Goal: Task Accomplishment & Management: Complete application form

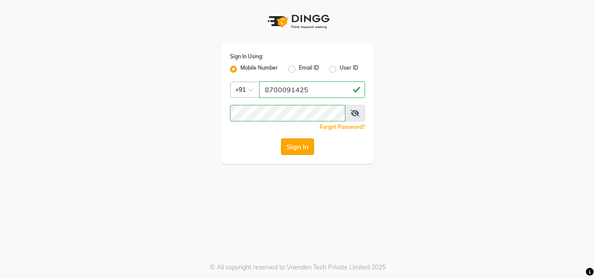
click at [286, 148] on button "Sign In" at bounding box center [297, 146] width 33 height 17
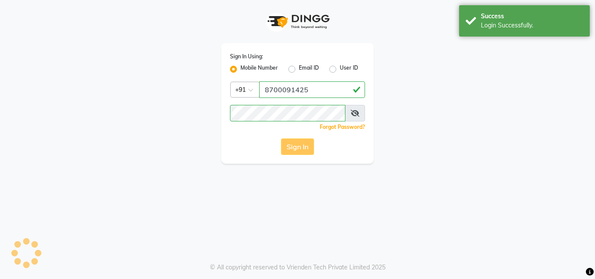
click at [293, 146] on div "Sign In" at bounding box center [297, 146] width 135 height 17
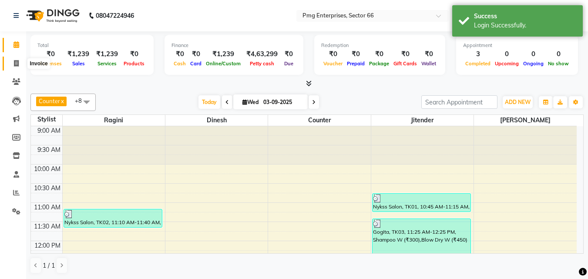
click at [17, 66] on icon at bounding box center [16, 63] width 5 height 7
select select "service"
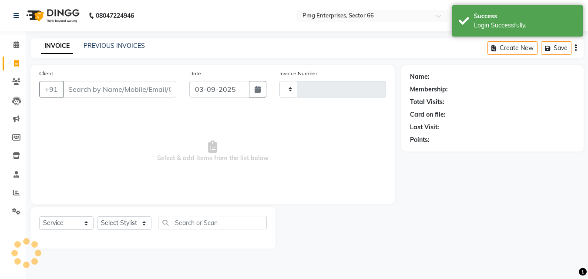
type input "3257"
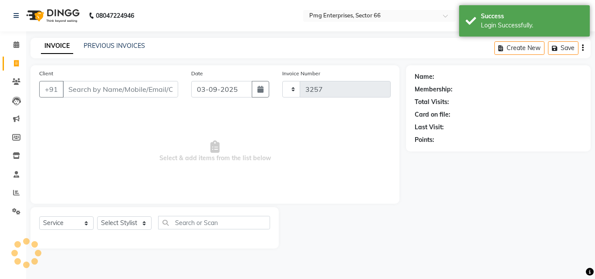
select select "889"
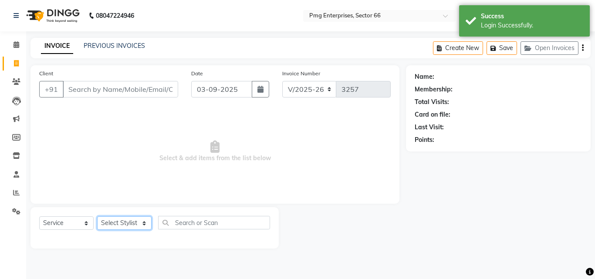
click at [120, 222] on select "Select Stylist [PERSON_NAME] Counter [PERSON_NAME] [PERSON_NAME] [PERSON_NAME] …" at bounding box center [124, 222] width 54 height 13
select select "14600"
click at [97, 216] on select "Select Stylist [PERSON_NAME] Counter [PERSON_NAME] [PERSON_NAME] [PERSON_NAME] …" at bounding box center [124, 222] width 54 height 13
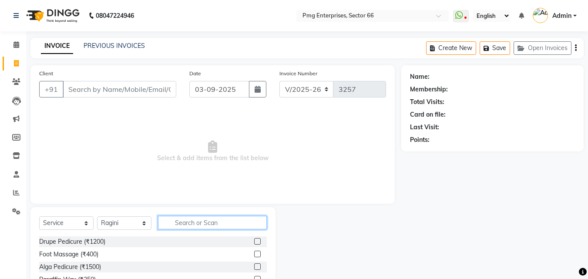
click at [181, 223] on input "text" at bounding box center [212, 222] width 109 height 13
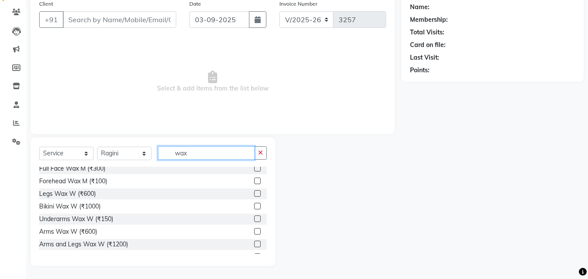
scroll to position [122, 0]
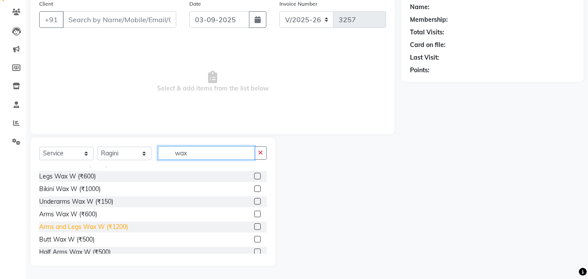
type input "wax"
click at [111, 223] on div "Arms and Legs Wax W (₹1200)" at bounding box center [83, 226] width 89 height 9
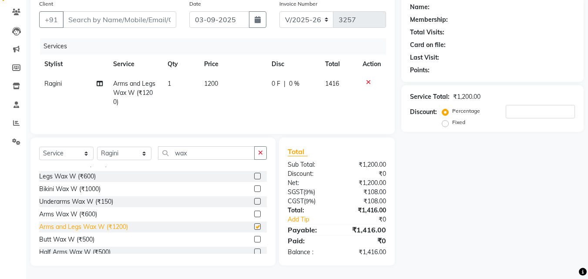
checkbox input "false"
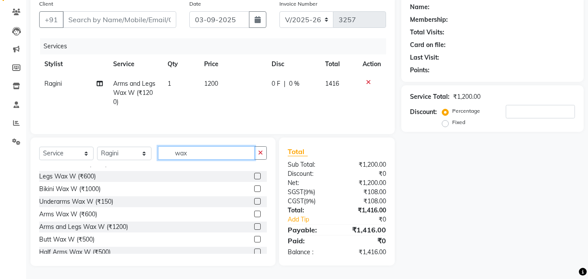
click at [209, 154] on input "wax" at bounding box center [206, 152] width 97 height 13
type input "w"
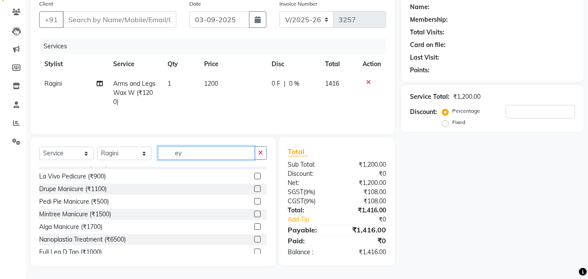
scroll to position [69, 0]
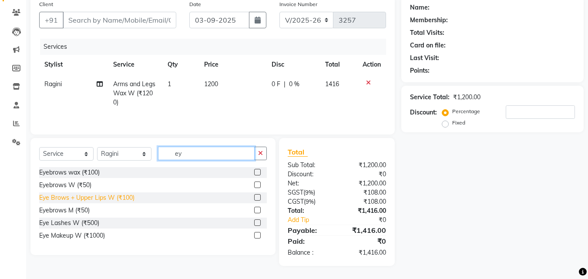
type input "ey"
click at [111, 197] on div "Eye Brows + Upper Lips W (₹100)" at bounding box center [86, 197] width 95 height 9
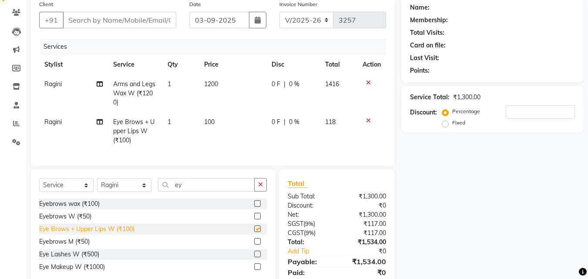
checkbox input "false"
click at [125, 192] on select "Select Stylist [PERSON_NAME] Counter [PERSON_NAME] [PERSON_NAME] [PERSON_NAME] …" at bounding box center [124, 184] width 54 height 13
select select "78814"
click at [97, 185] on select "Select Stylist [PERSON_NAME] Counter [PERSON_NAME] [PERSON_NAME] [PERSON_NAME] …" at bounding box center [124, 184] width 54 height 13
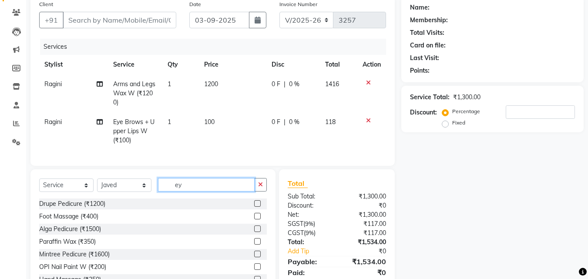
click at [196, 192] on input "ey" at bounding box center [206, 184] width 97 height 13
type input "e"
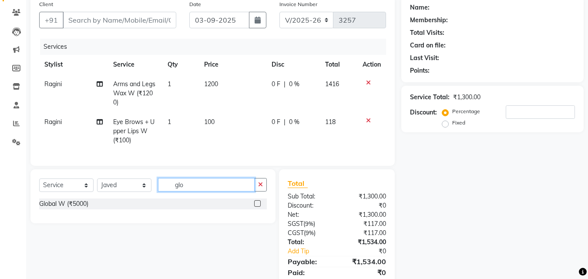
type input "glo"
click at [256, 207] on label at bounding box center [257, 203] width 7 height 7
click at [256, 207] on input "checkbox" at bounding box center [257, 204] width 6 height 6
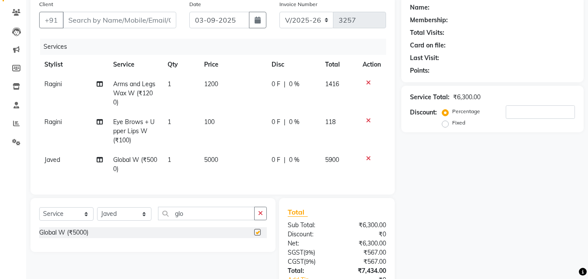
checkbox input "false"
click at [242, 159] on td "5000" at bounding box center [232, 164] width 67 height 29
select select "78814"
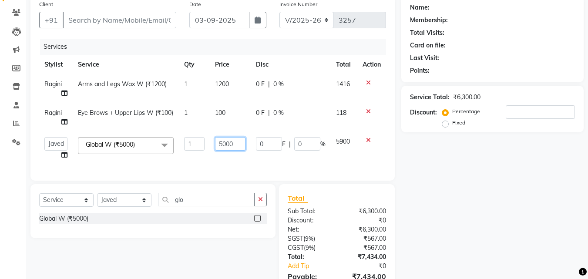
click at [240, 142] on input "5000" at bounding box center [230, 143] width 30 height 13
type input "5500"
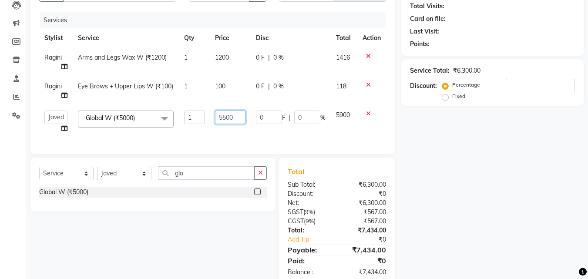
scroll to position [104, 0]
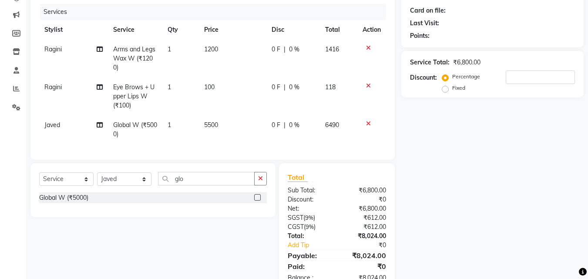
click at [486, 172] on div "Name: Membership: Total Visits: Card on file: Last Visit: Points: Service Total…" at bounding box center [495, 126] width 189 height 330
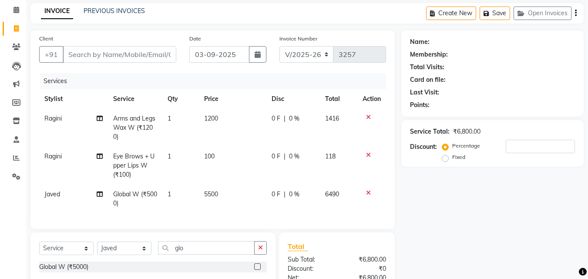
scroll to position [34, 0]
click at [142, 55] on input "Client" at bounding box center [120, 55] width 114 height 17
type input "9"
type input "0"
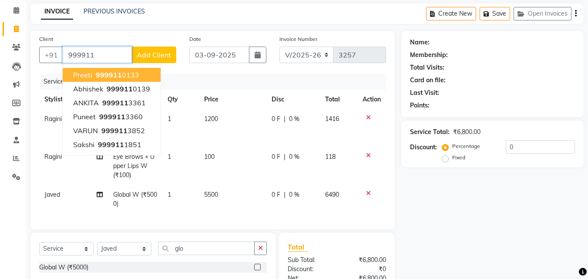
click at [128, 76] on ngb-highlight "999911 0133" at bounding box center [116, 75] width 45 height 9
type input "9999110133"
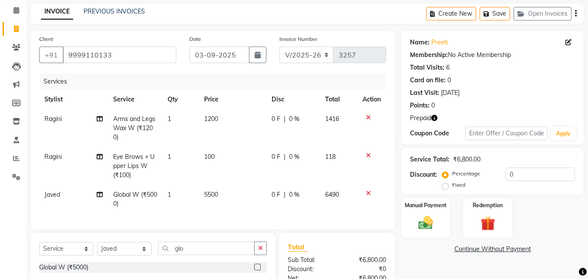
click at [434, 116] on icon "button" at bounding box center [434, 118] width 6 height 6
click at [488, 219] on img at bounding box center [487, 223] width 24 height 19
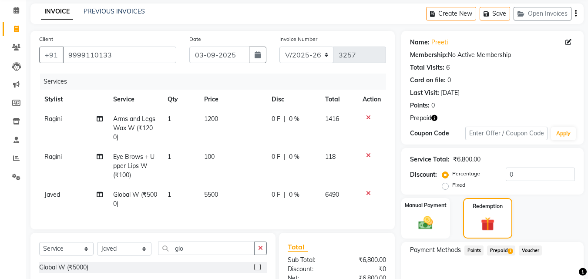
click at [497, 249] on span "Prepaid 1" at bounding box center [501, 251] width 28 height 10
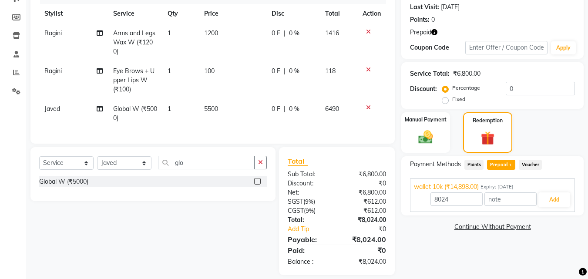
scroll to position [121, 0]
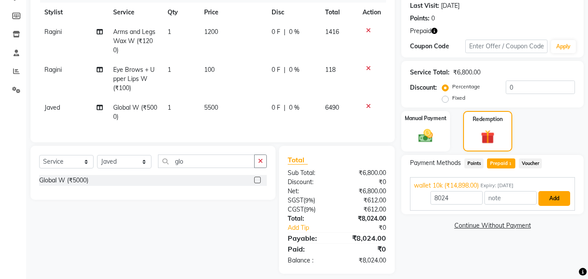
click at [554, 195] on button "Add" at bounding box center [554, 198] width 32 height 15
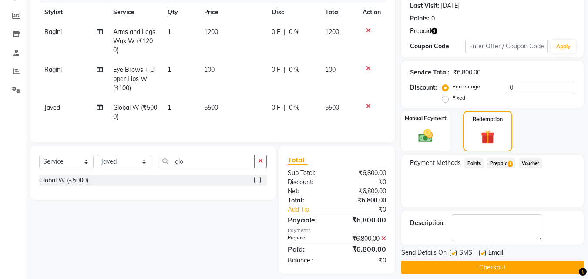
click at [524, 268] on button "Checkout" at bounding box center [492, 267] width 182 height 13
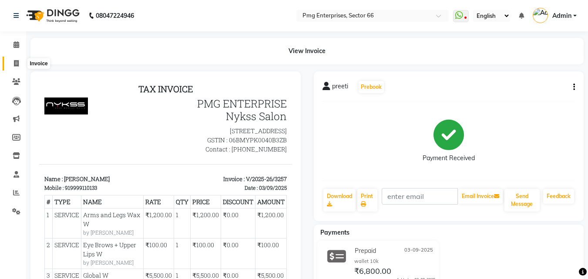
click at [14, 62] on icon at bounding box center [16, 63] width 5 height 7
select select "service"
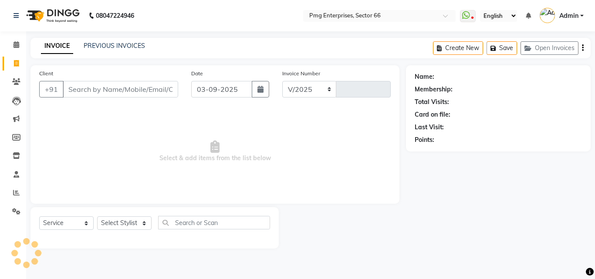
select select "889"
type input "3258"
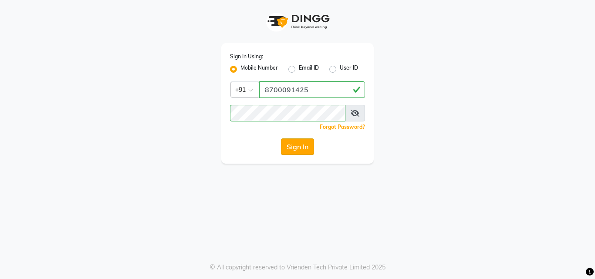
click at [287, 144] on button "Sign In" at bounding box center [297, 146] width 33 height 17
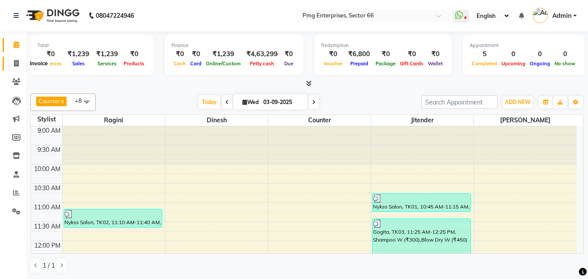
click at [18, 59] on span at bounding box center [16, 64] width 15 height 10
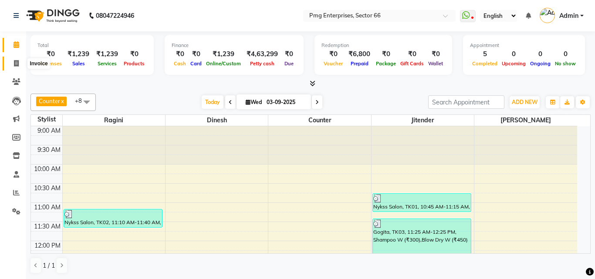
select select "service"
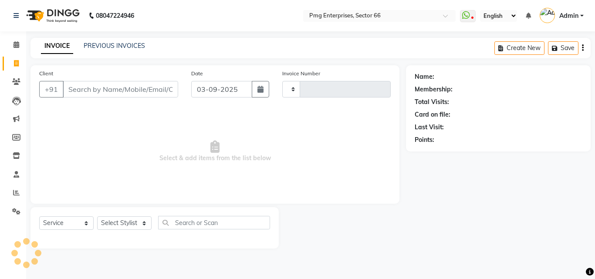
type input "3258"
select select "889"
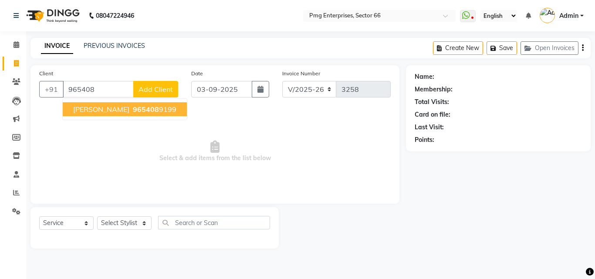
click at [133, 106] on span "965408" at bounding box center [146, 109] width 26 height 9
type input "9654089199"
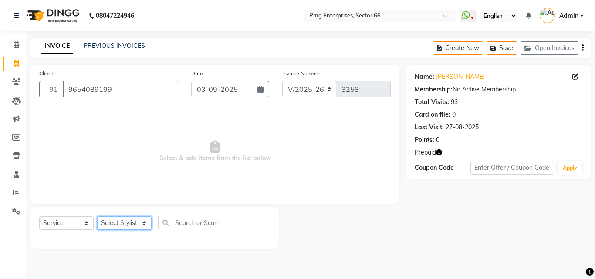
click at [115, 219] on select "Select Stylist [PERSON_NAME] Counter [PERSON_NAME] [PERSON_NAME] [PERSON_NAME] …" at bounding box center [124, 222] width 54 height 13
select select "67091"
click at [97, 216] on select "Select Stylist [PERSON_NAME] Counter [PERSON_NAME] [PERSON_NAME] [PERSON_NAME] …" at bounding box center [124, 222] width 54 height 13
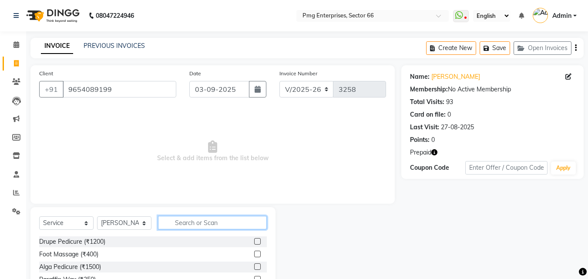
click at [185, 220] on input "text" at bounding box center [212, 222] width 109 height 13
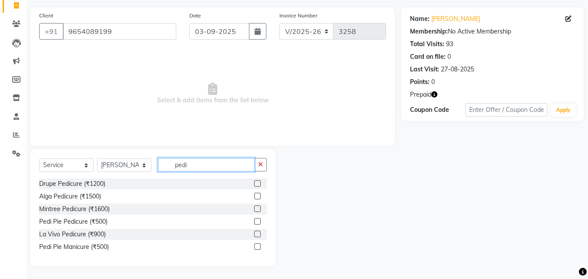
scroll to position [58, 0]
type input "pedi"
click at [89, 221] on div "Pedi Pie Pedicure (₹500)" at bounding box center [73, 221] width 68 height 9
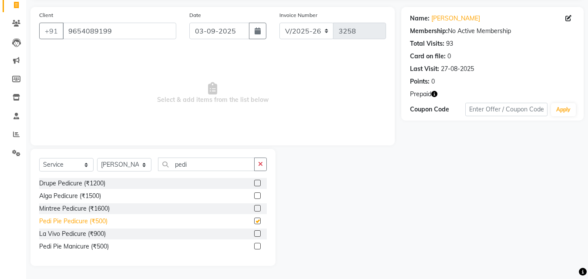
checkbox input "false"
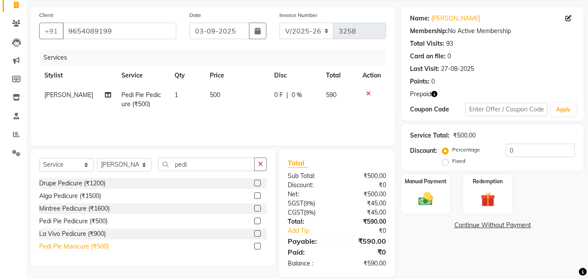
click at [75, 247] on div "Pedi Pie Manicure (₹500)" at bounding box center [74, 246] width 70 height 9
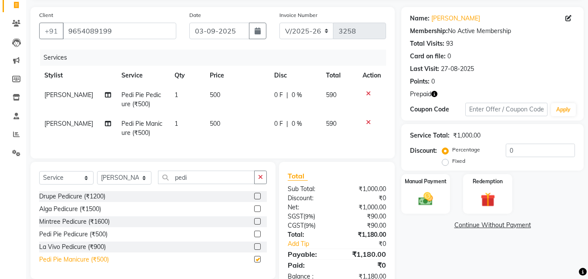
checkbox input "false"
click at [120, 185] on select "Select Stylist [PERSON_NAME] Counter [PERSON_NAME] [PERSON_NAME] [PERSON_NAME] …" at bounding box center [124, 177] width 54 height 13
click at [97, 178] on select "Select Stylist [PERSON_NAME] Counter [PERSON_NAME] [PERSON_NAME] [PERSON_NAME] …" at bounding box center [124, 177] width 54 height 13
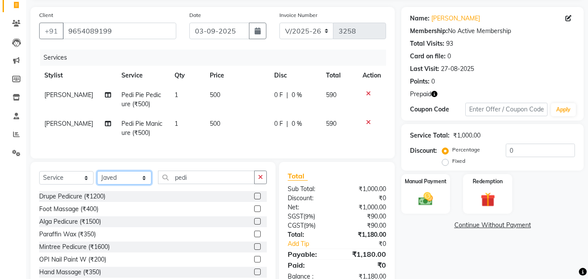
click at [121, 182] on select "Select Stylist [PERSON_NAME] Counter [PERSON_NAME] [PERSON_NAME] [PERSON_NAME] …" at bounding box center [124, 177] width 54 height 13
select select "52446"
click at [97, 178] on select "Select Stylist [PERSON_NAME] Counter [PERSON_NAME] [PERSON_NAME] [PERSON_NAME] …" at bounding box center [124, 177] width 54 height 13
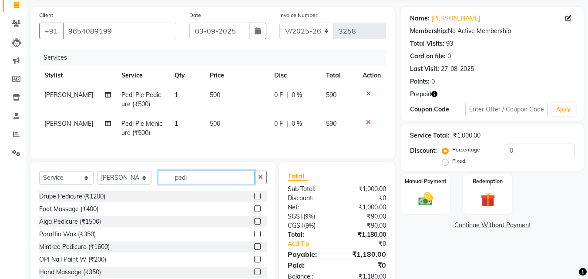
click at [196, 184] on input "pedi" at bounding box center [206, 177] width 97 height 13
type input "p"
click at [199, 184] on input "text" at bounding box center [212, 177] width 109 height 13
type input "hair"
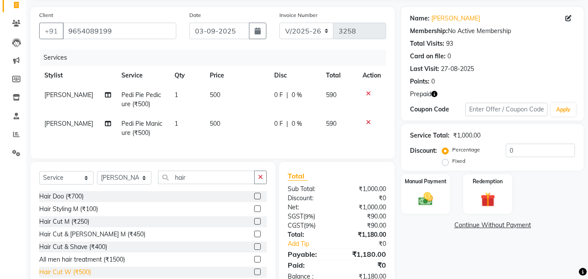
click at [82, 277] on div "Hair Cut W (₹500)" at bounding box center [65, 272] width 52 height 9
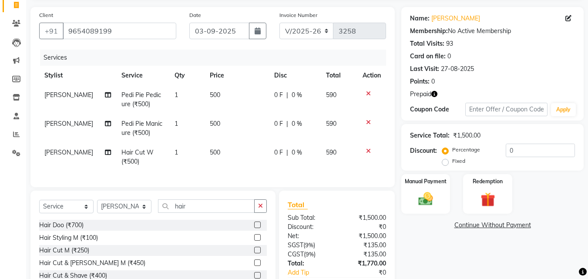
checkbox input "false"
click at [484, 198] on img at bounding box center [487, 199] width 24 height 19
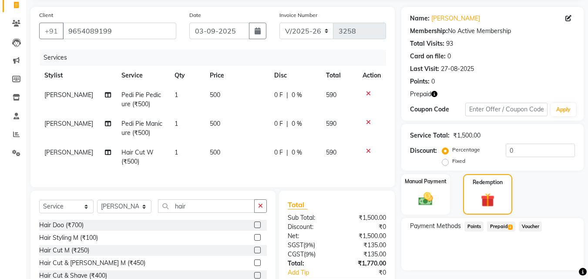
click at [503, 226] on span "Prepaid 2" at bounding box center [501, 227] width 28 height 10
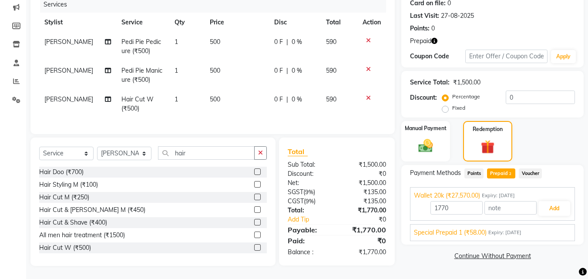
scroll to position [118, 0]
click at [520, 229] on span "Expiry: [DATE]" at bounding box center [504, 232] width 33 height 7
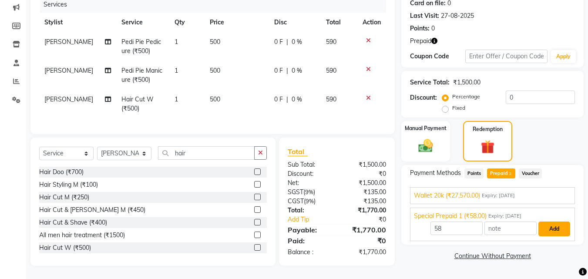
click at [556, 222] on button "Add" at bounding box center [554, 229] width 32 height 15
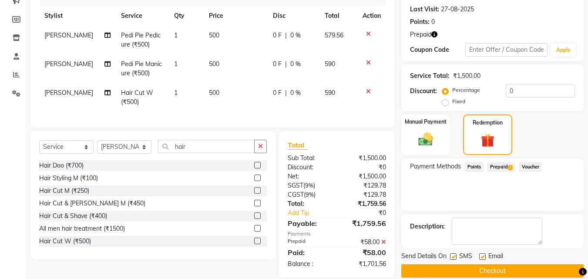
click at [500, 166] on span "Prepaid 2" at bounding box center [501, 167] width 28 height 10
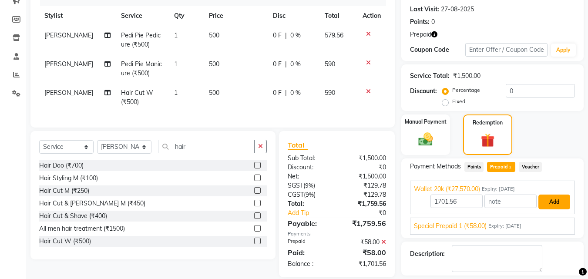
click at [550, 200] on button "Add" at bounding box center [554, 202] width 32 height 15
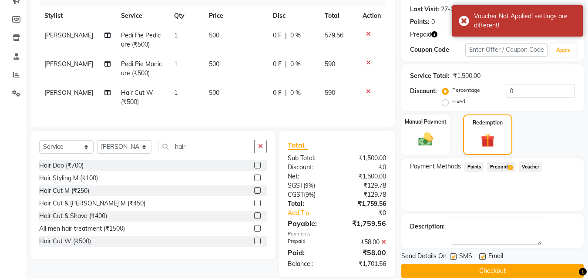
click at [498, 168] on span "Prepaid 2" at bounding box center [501, 167] width 28 height 10
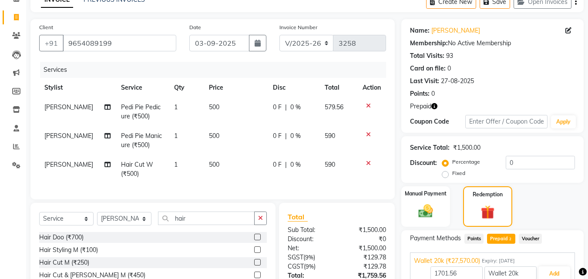
scroll to position [48, 0]
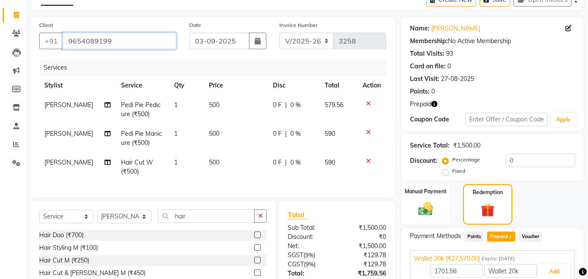
click at [104, 41] on input "9654089199" at bounding box center [120, 41] width 114 height 17
click at [16, 16] on icon at bounding box center [16, 15] width 5 height 7
select select "service"
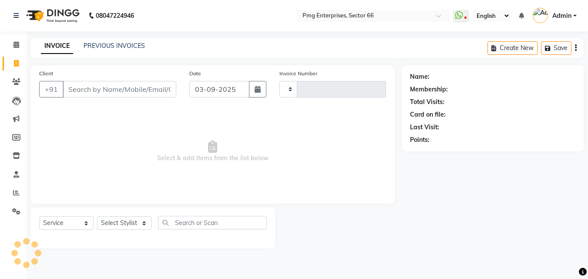
scroll to position [0, 0]
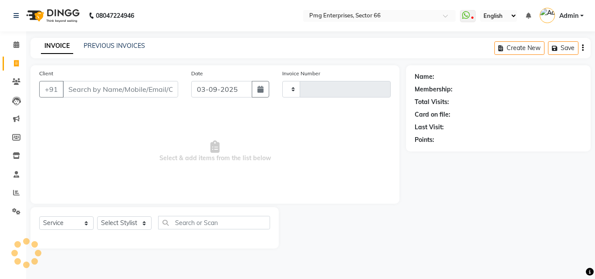
type input "3258"
select select "889"
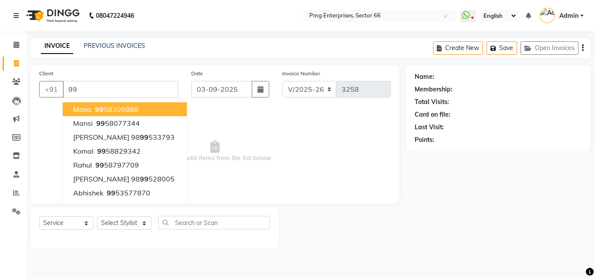
type input "9"
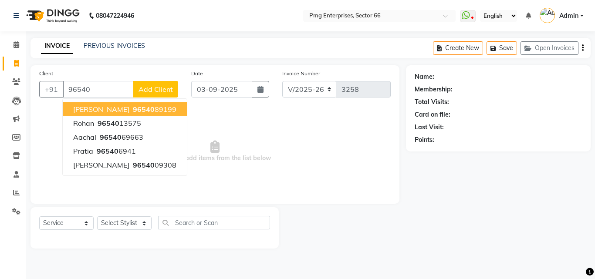
click at [133, 108] on span "96540" at bounding box center [144, 109] width 22 height 9
type input "9654089199"
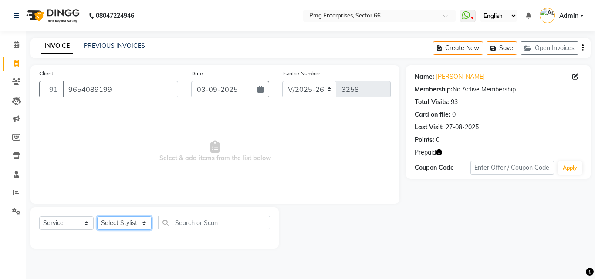
click at [127, 224] on select "Select Stylist [PERSON_NAME] Counter [PERSON_NAME] [PERSON_NAME] [PERSON_NAME] …" at bounding box center [124, 222] width 54 height 13
select select "52446"
click at [97, 216] on select "Select Stylist [PERSON_NAME] Counter [PERSON_NAME] [PERSON_NAME] [PERSON_NAME] …" at bounding box center [124, 222] width 54 height 13
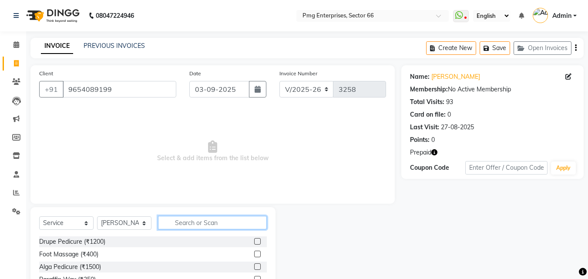
click at [179, 222] on input "text" at bounding box center [212, 222] width 109 height 13
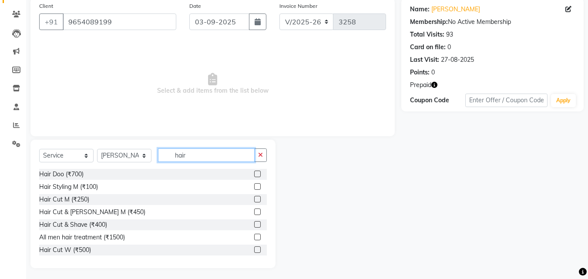
scroll to position [70, 0]
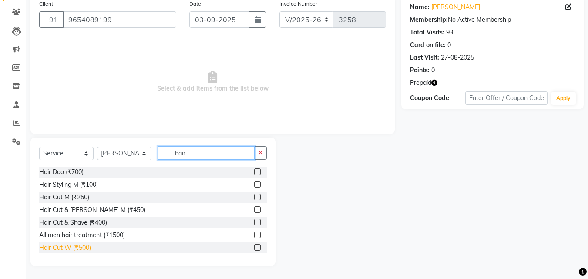
type input "hair"
click at [62, 246] on div "Hair Cut W (₹500)" at bounding box center [65, 247] width 52 height 9
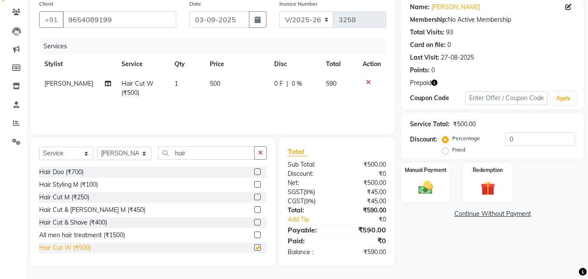
checkbox input "false"
click at [124, 149] on select "Select Stylist [PERSON_NAME] Counter [PERSON_NAME] [PERSON_NAME] [PERSON_NAME] …" at bounding box center [124, 153] width 54 height 13
select select "67091"
click at [97, 147] on select "Select Stylist [PERSON_NAME] Counter [PERSON_NAME] [PERSON_NAME] [PERSON_NAME] …" at bounding box center [124, 153] width 54 height 13
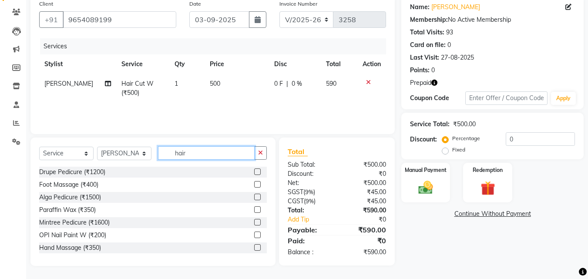
click at [207, 152] on input "hair" at bounding box center [206, 152] width 97 height 13
type input "h"
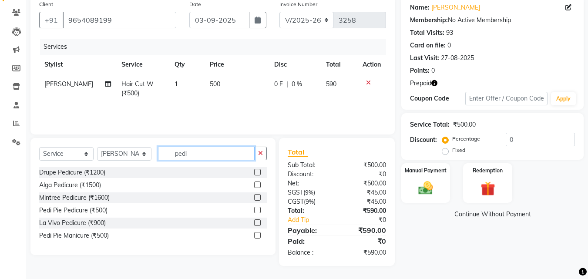
scroll to position [69, 0]
type input "pedi"
click at [59, 231] on div "Pedi Pie Manicure (₹500)" at bounding box center [74, 235] width 70 height 9
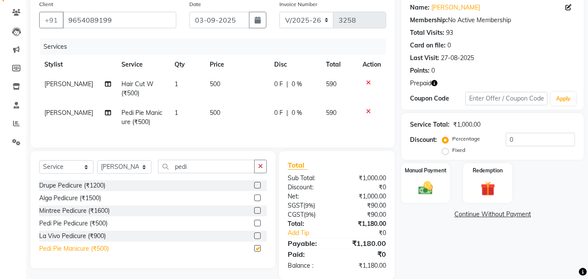
checkbox input "false"
click at [64, 228] on div "Pedi Pie Pedicure (₹500)" at bounding box center [73, 223] width 68 height 9
checkbox input "false"
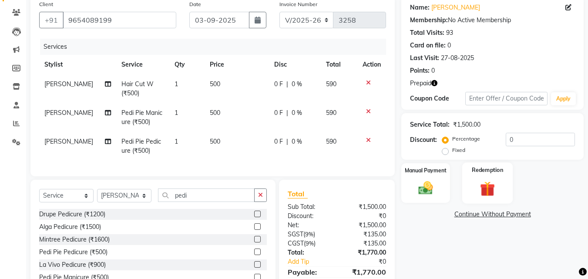
click at [491, 193] on img at bounding box center [487, 188] width 24 height 19
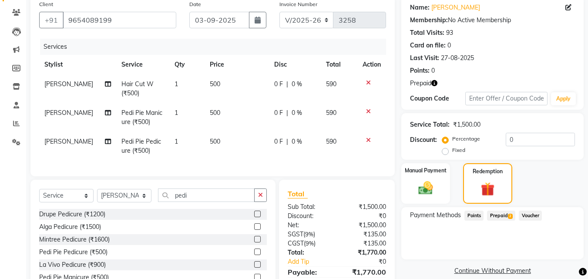
click at [503, 216] on span "Prepaid 2" at bounding box center [501, 216] width 28 height 10
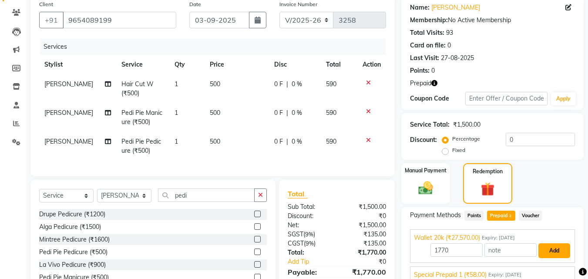
click at [559, 247] on button "Add" at bounding box center [554, 250] width 32 height 15
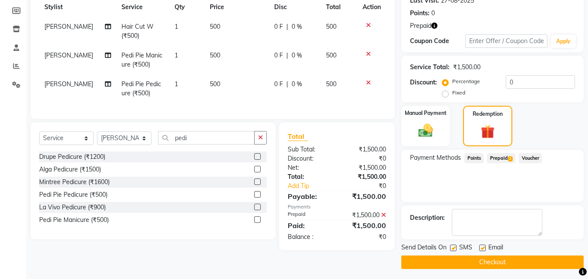
scroll to position [130, 0]
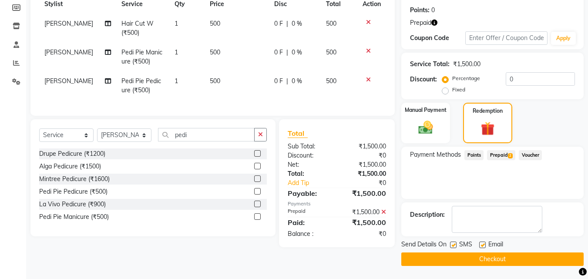
click at [556, 255] on button "Checkout" at bounding box center [492, 258] width 182 height 13
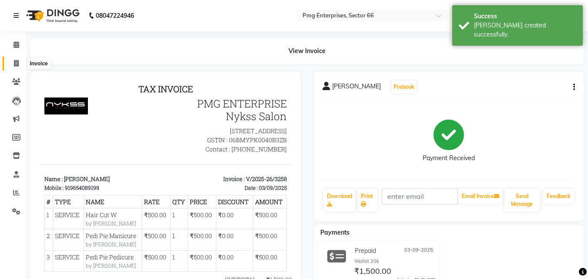
click at [17, 66] on icon at bounding box center [16, 63] width 5 height 7
select select "service"
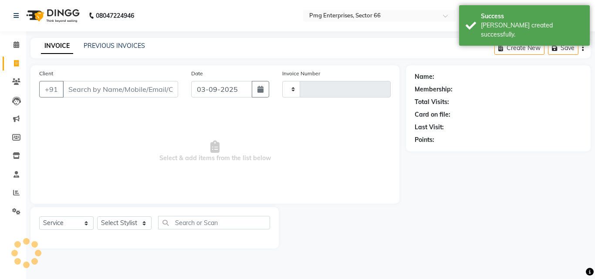
type input "3259"
select select "889"
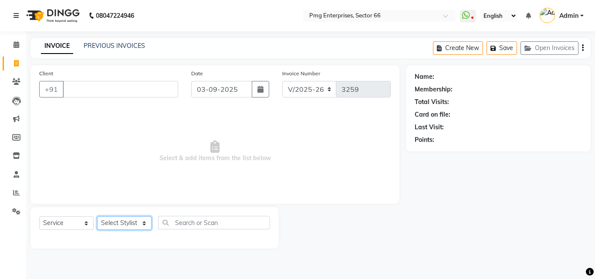
click at [125, 220] on select "Select Stylist [PERSON_NAME] Counter [PERSON_NAME] [PERSON_NAME] [PERSON_NAME] …" at bounding box center [124, 222] width 54 height 13
select select "49466"
click at [97, 216] on select "Select Stylist [PERSON_NAME] Counter [PERSON_NAME] [PERSON_NAME] [PERSON_NAME] …" at bounding box center [124, 222] width 54 height 13
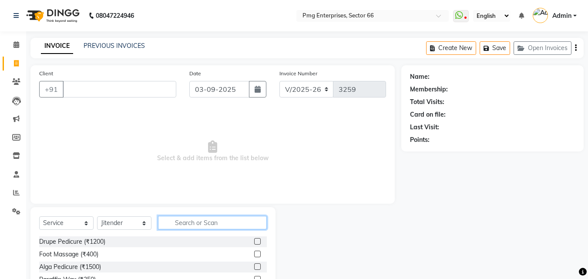
click at [185, 225] on input "text" at bounding box center [212, 222] width 109 height 13
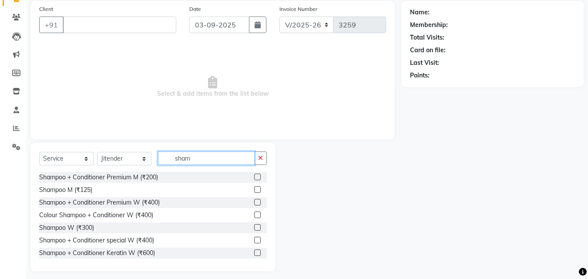
scroll to position [70, 0]
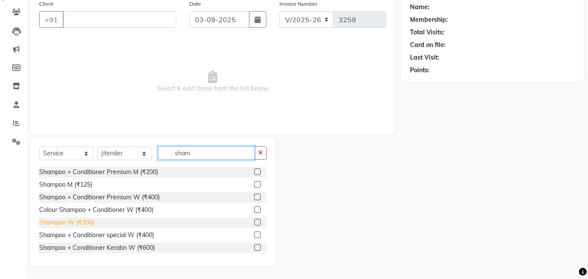
type input "sham"
click at [84, 223] on div "Shampoo W (₹300)" at bounding box center [66, 222] width 55 height 9
checkbox input "false"
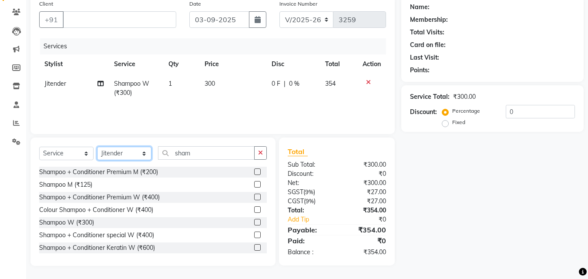
click at [126, 155] on select "Select Stylist [PERSON_NAME] Counter [PERSON_NAME] [PERSON_NAME] [PERSON_NAME] …" at bounding box center [124, 153] width 54 height 13
select select "78814"
click at [97, 147] on select "Select Stylist [PERSON_NAME] Counter [PERSON_NAME] [PERSON_NAME] [PERSON_NAME] …" at bounding box center [124, 153] width 54 height 13
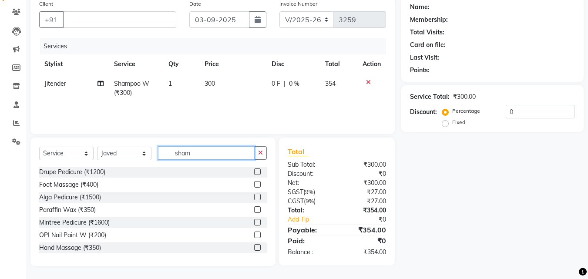
click at [212, 156] on input "sham" at bounding box center [206, 152] width 97 height 13
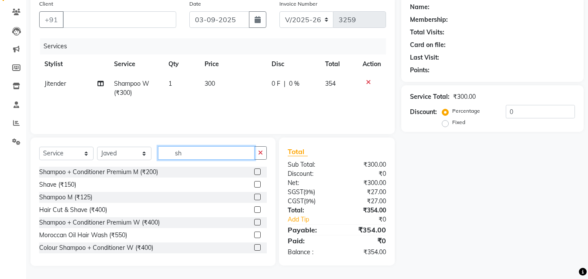
type input "s"
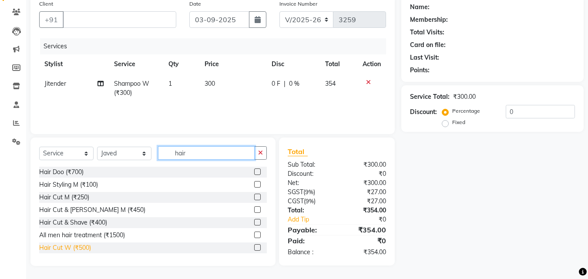
type input "hair"
click at [76, 244] on div "Hair Cut W (₹500)" at bounding box center [65, 247] width 52 height 9
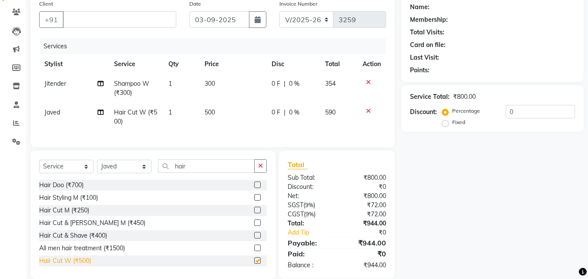
checkbox input "false"
click at [113, 20] on input "Client" at bounding box center [120, 19] width 114 height 17
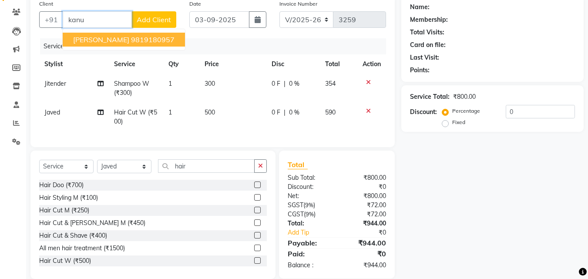
click at [131, 37] on ngb-highlight "9819180957" at bounding box center [153, 39] width 44 height 9
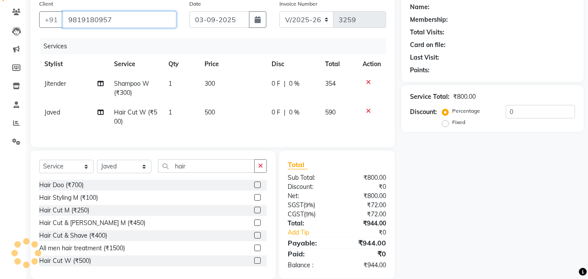
type input "9819180957"
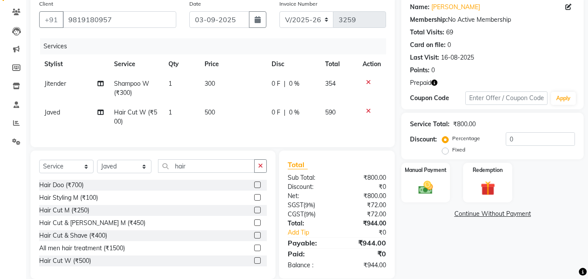
click at [437, 82] on icon "button" at bounding box center [434, 83] width 6 height 6
click at [486, 191] on img at bounding box center [487, 188] width 24 height 19
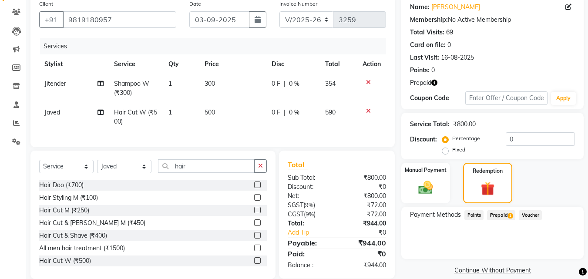
click at [510, 211] on span "Prepaid 1" at bounding box center [501, 215] width 28 height 10
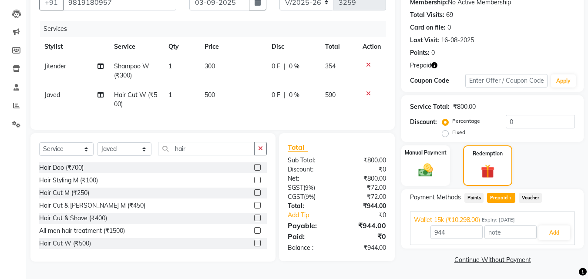
scroll to position [89, 0]
click at [554, 231] on button "Add" at bounding box center [554, 232] width 32 height 15
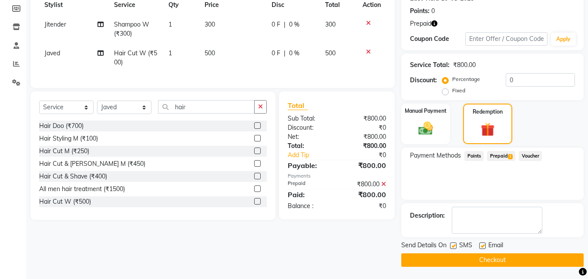
scroll to position [130, 0]
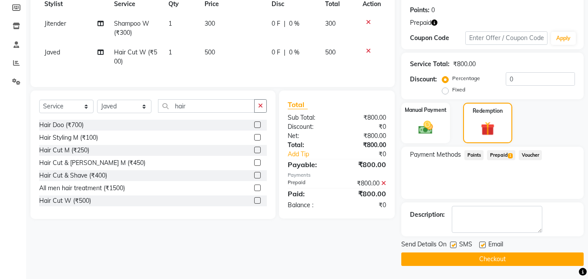
click at [532, 256] on button "Checkout" at bounding box center [492, 258] width 182 height 13
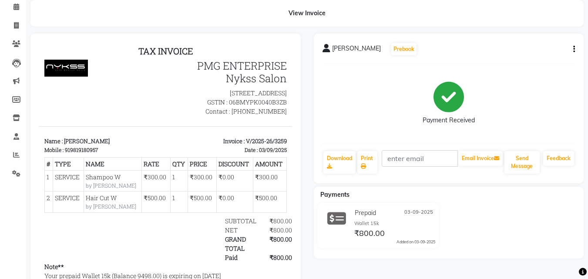
scroll to position [35, 0]
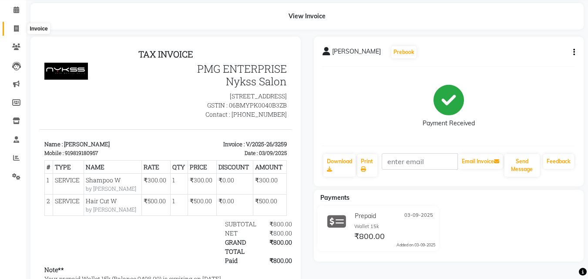
click at [14, 25] on icon at bounding box center [16, 28] width 5 height 7
select select "service"
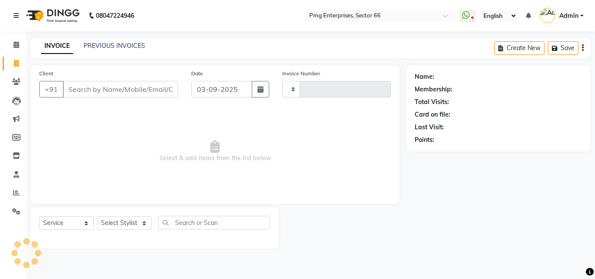
type input "3260"
select select "889"
